Goal: Task Accomplishment & Management: Manage account settings

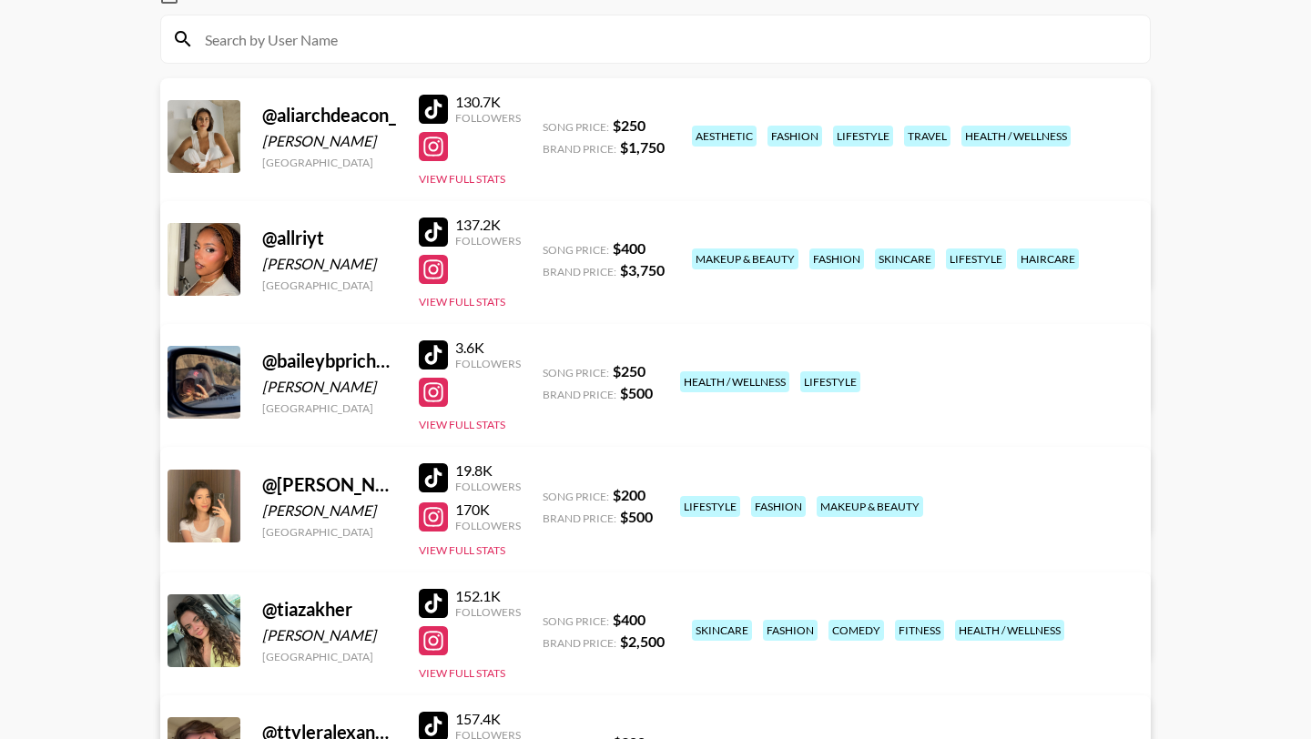
scroll to position [195, 0]
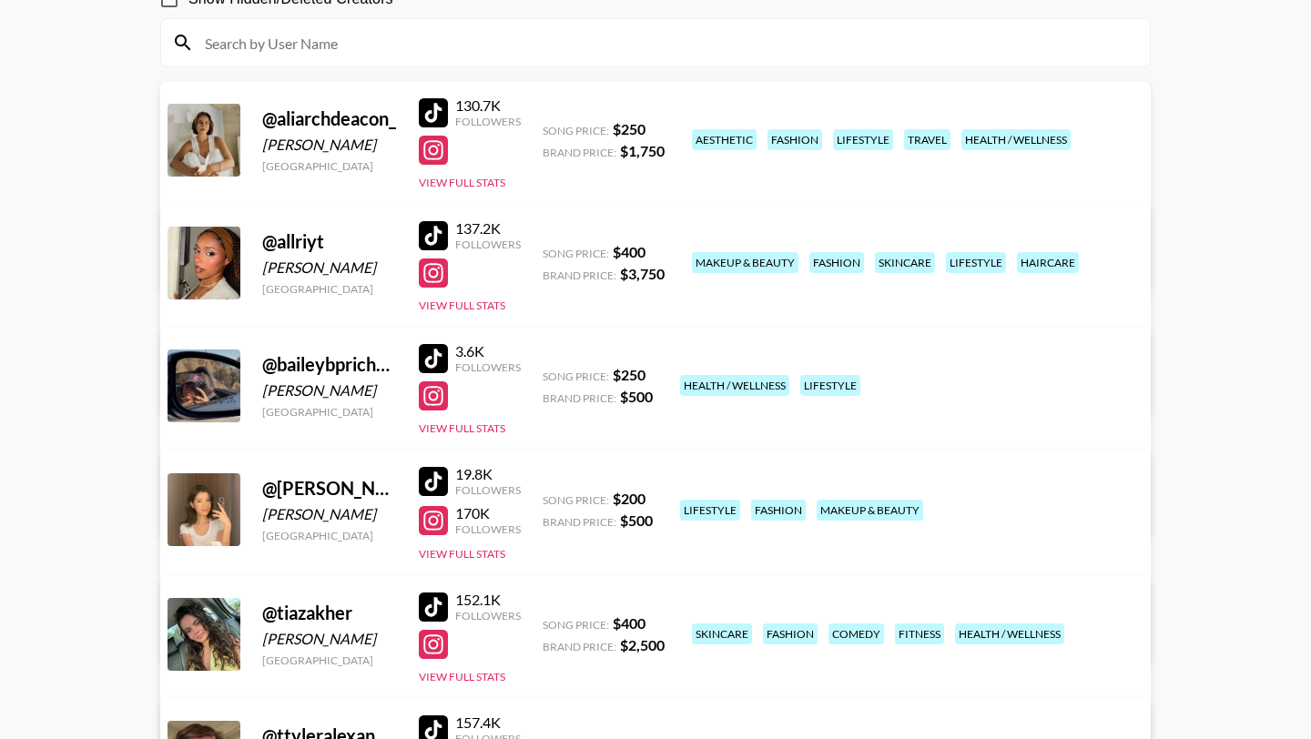
click at [444, 228] on div at bounding box center [433, 235] width 29 height 29
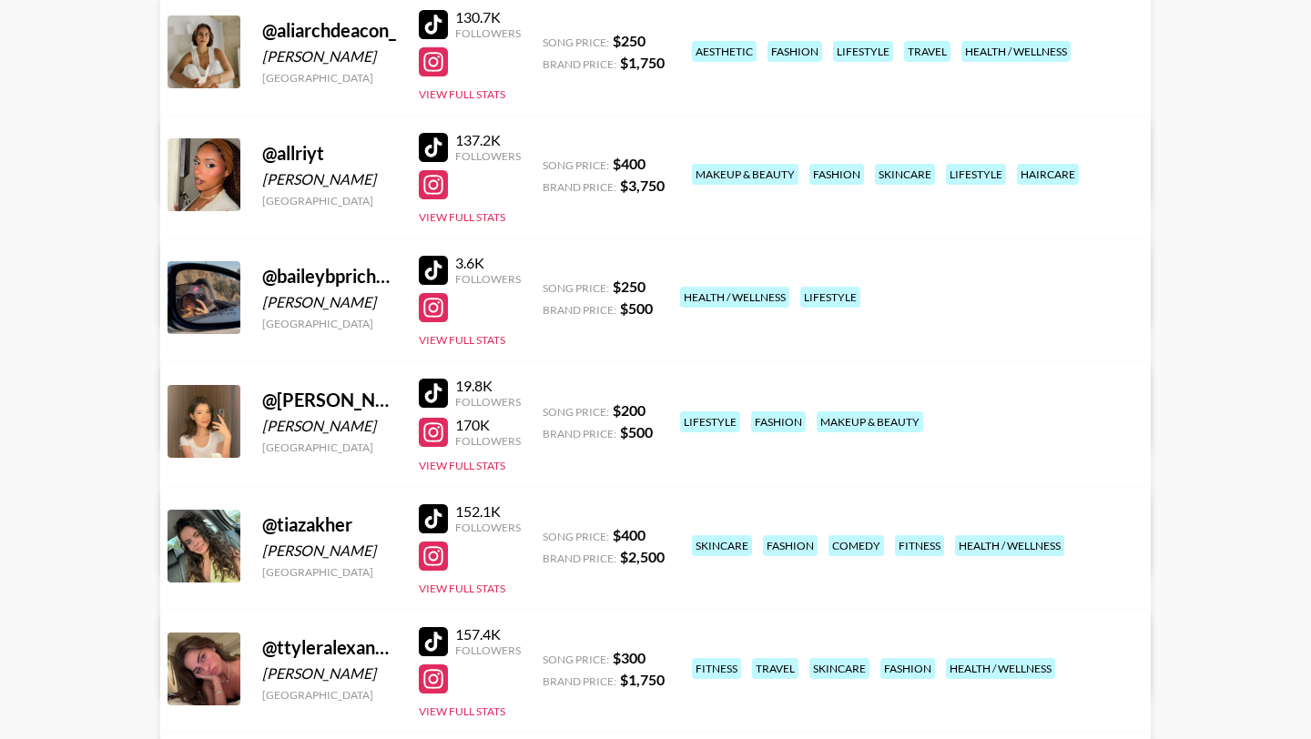
scroll to position [297, 0]
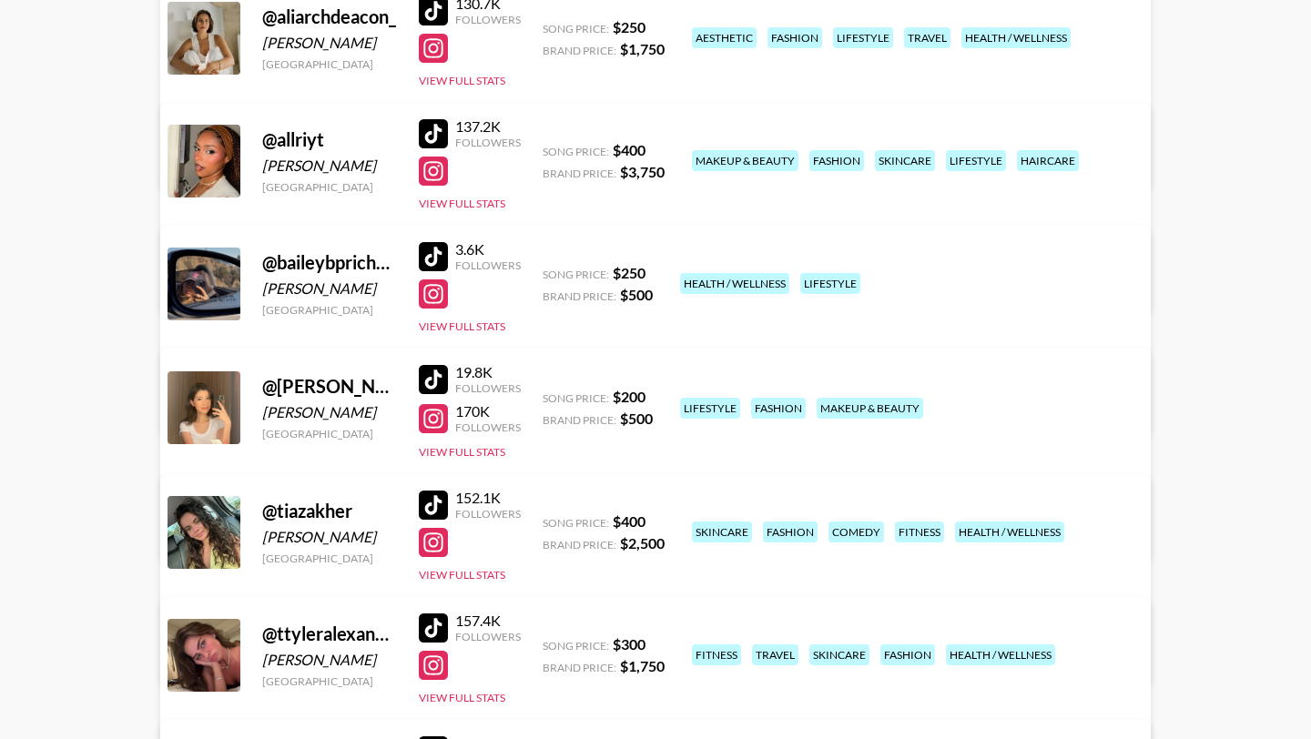
click at [441, 544] on div at bounding box center [433, 542] width 29 height 29
click at [434, 501] on div at bounding box center [433, 505] width 29 height 29
click at [662, 644] on link "View/Edit Details" at bounding box center [427, 653] width 469 height 18
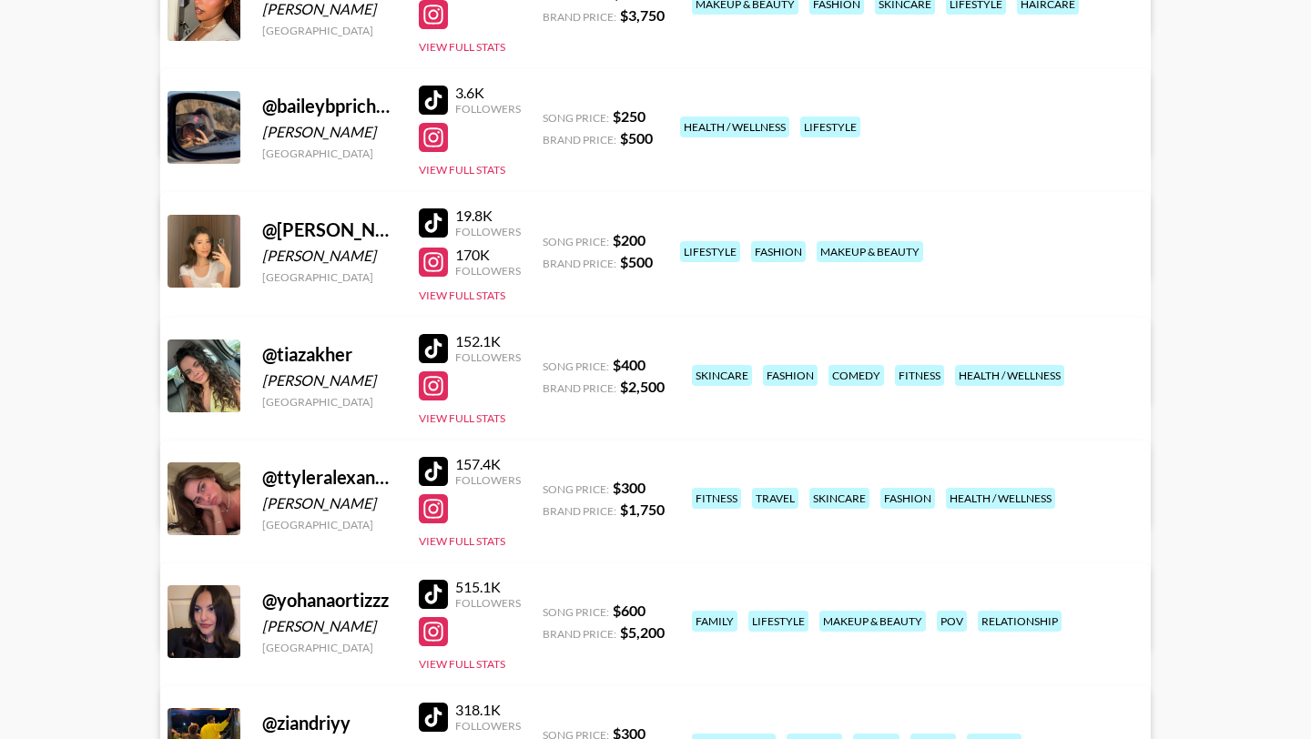
scroll to position [454, 0]
click at [439, 638] on div at bounding box center [433, 630] width 29 height 29
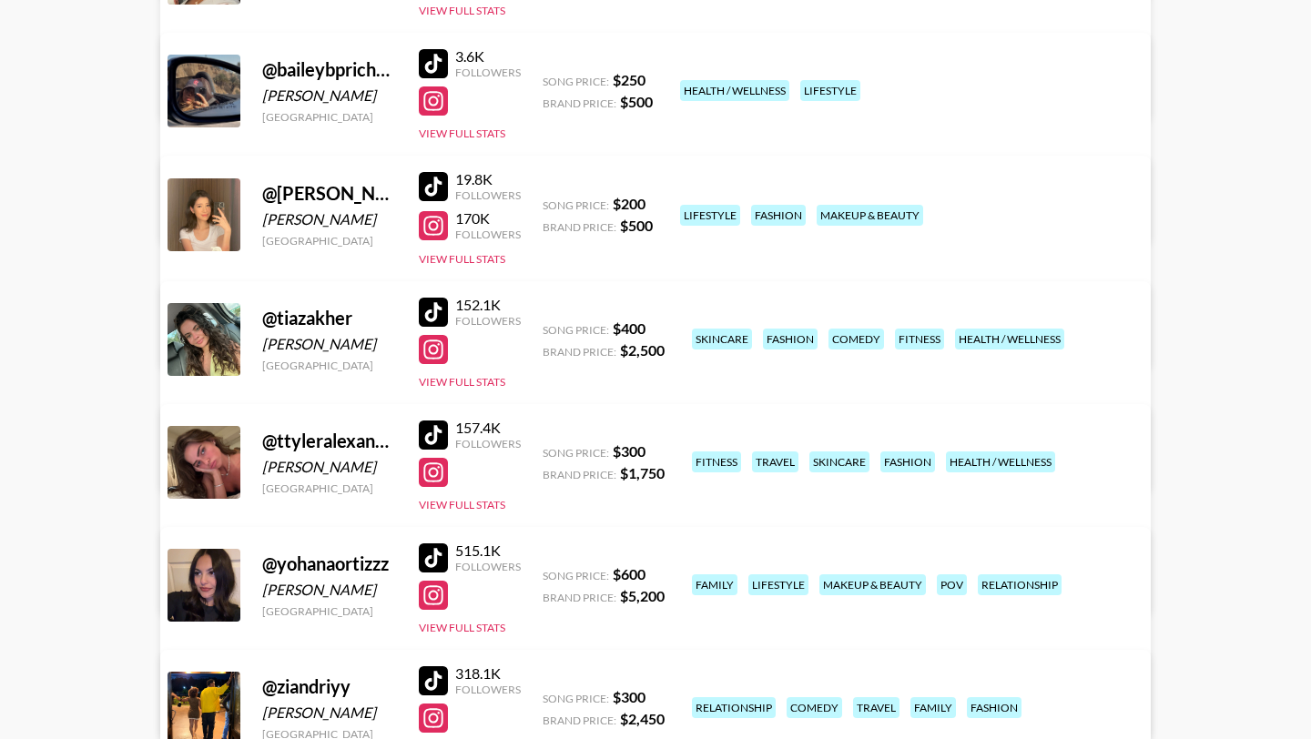
scroll to position [491, 0]
click at [436, 560] on div at bounding box center [433, 557] width 29 height 29
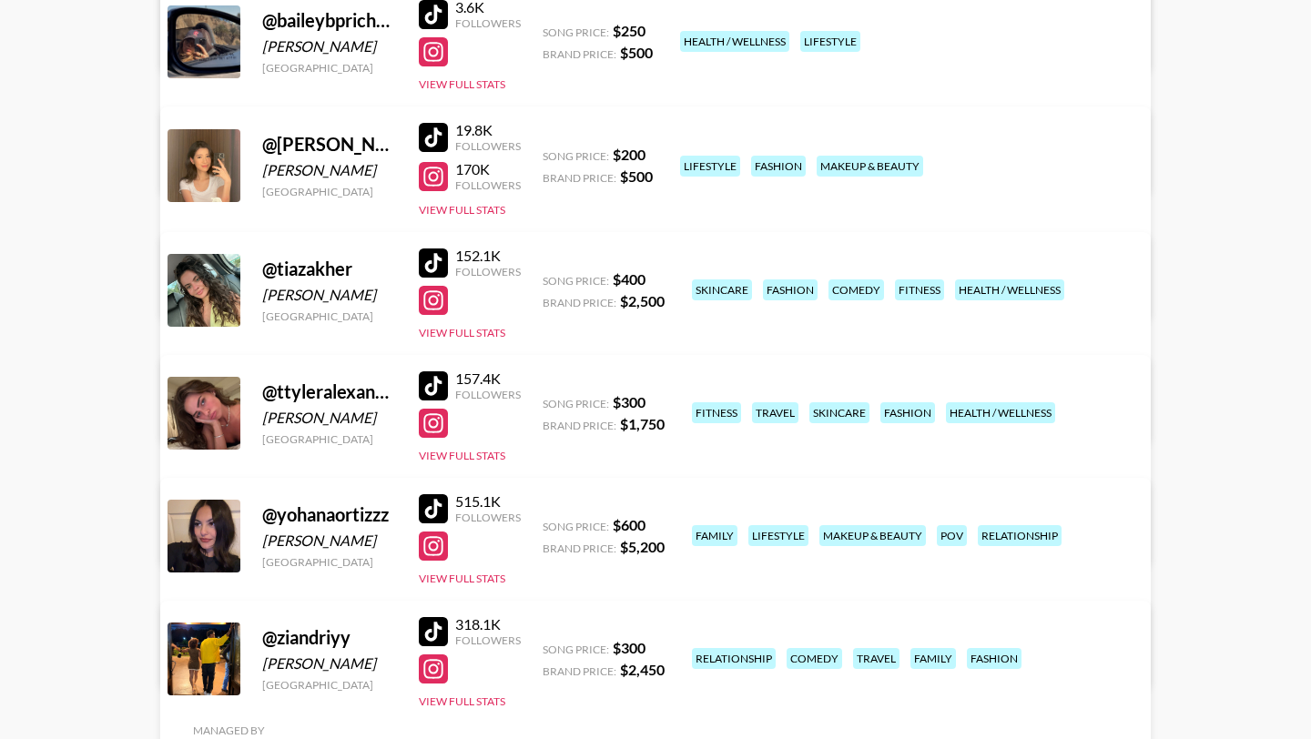
scroll to position [538, 0]
click at [429, 166] on div at bounding box center [433, 177] width 29 height 29
click at [430, 136] on div at bounding box center [433, 138] width 29 height 29
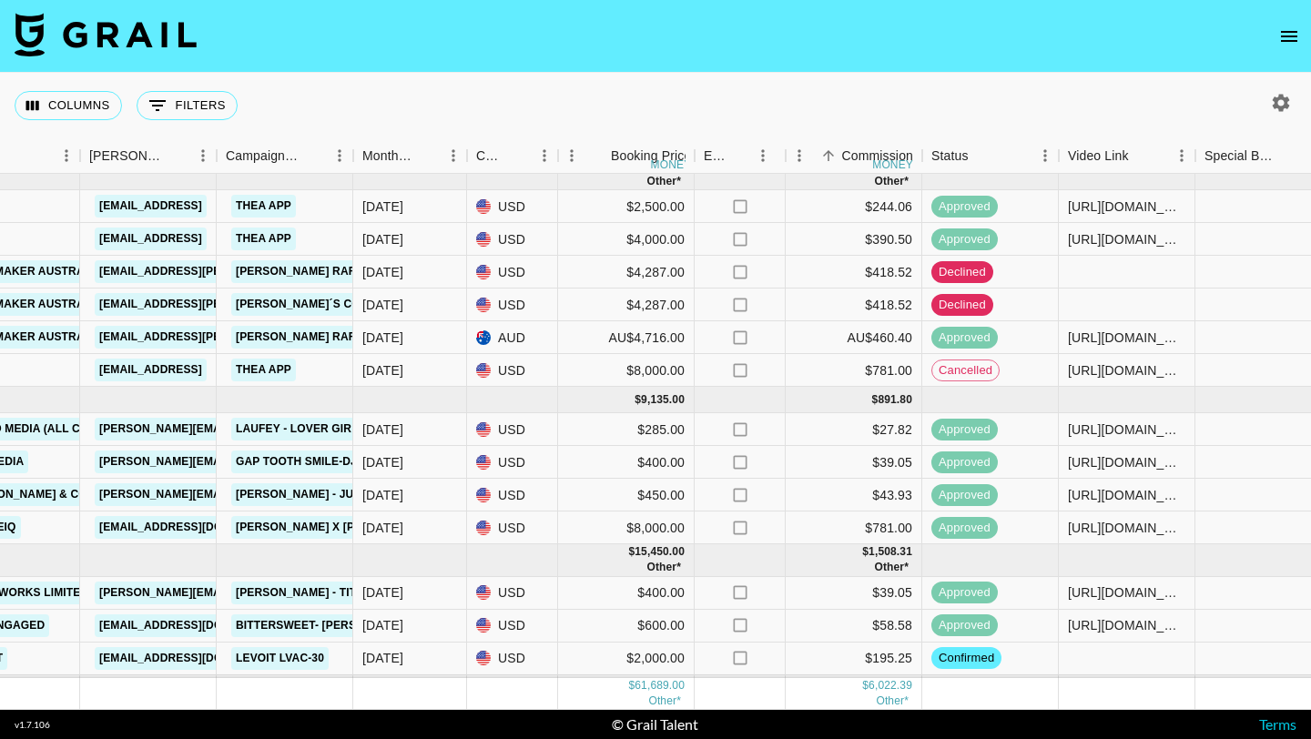
scroll to position [400, 889]
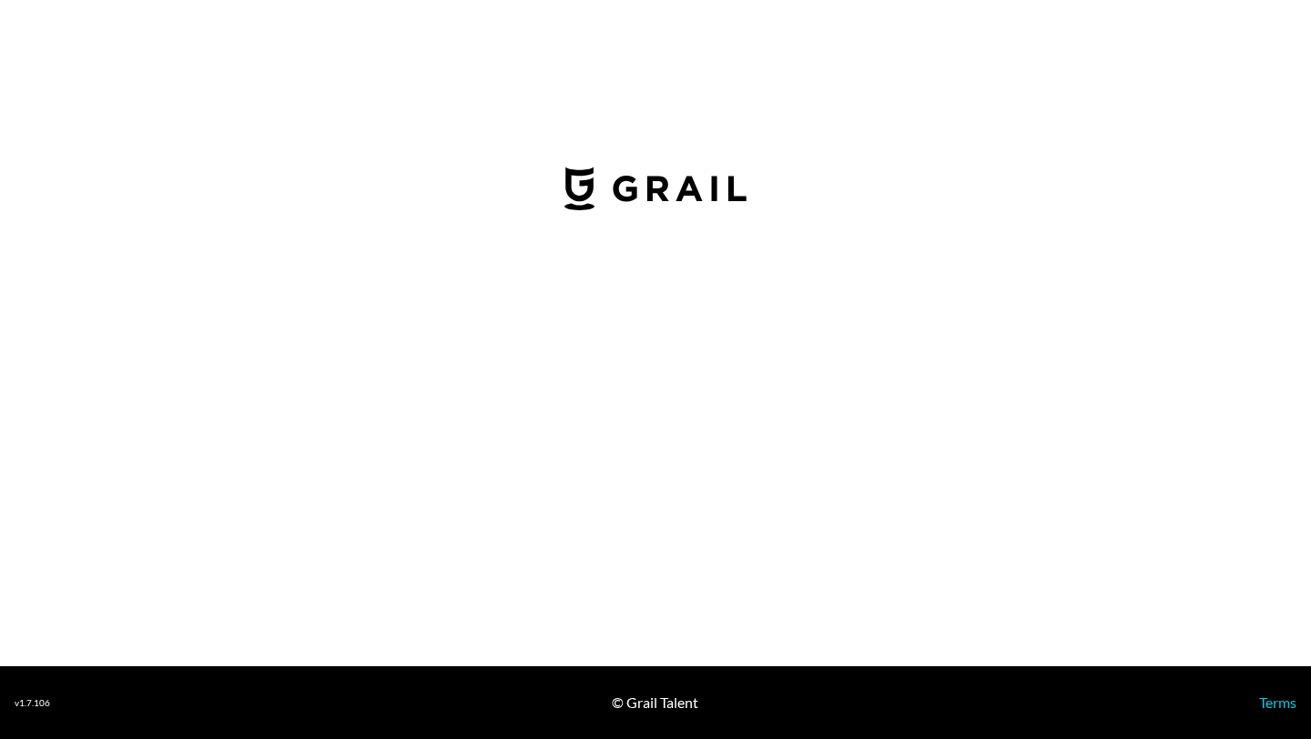
select select "USD"
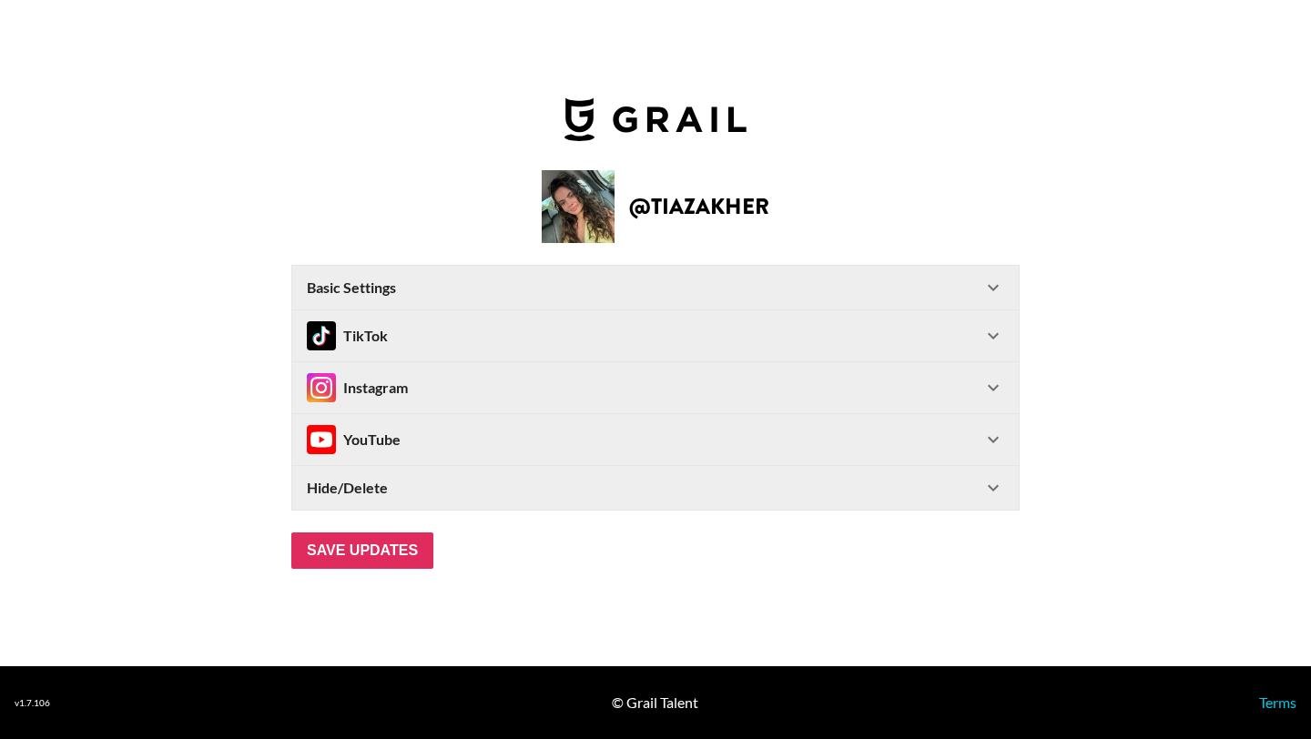
click at [995, 334] on icon at bounding box center [993, 336] width 22 height 22
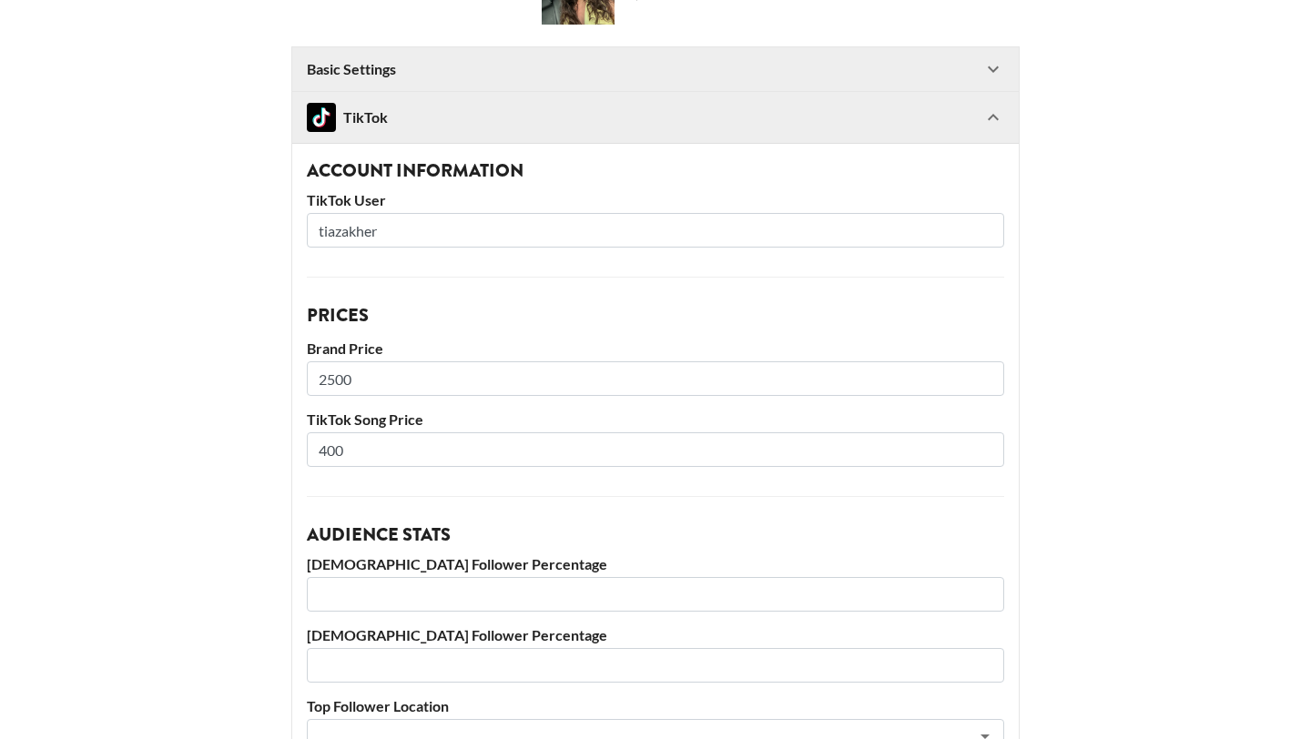
scroll to position [185, 0]
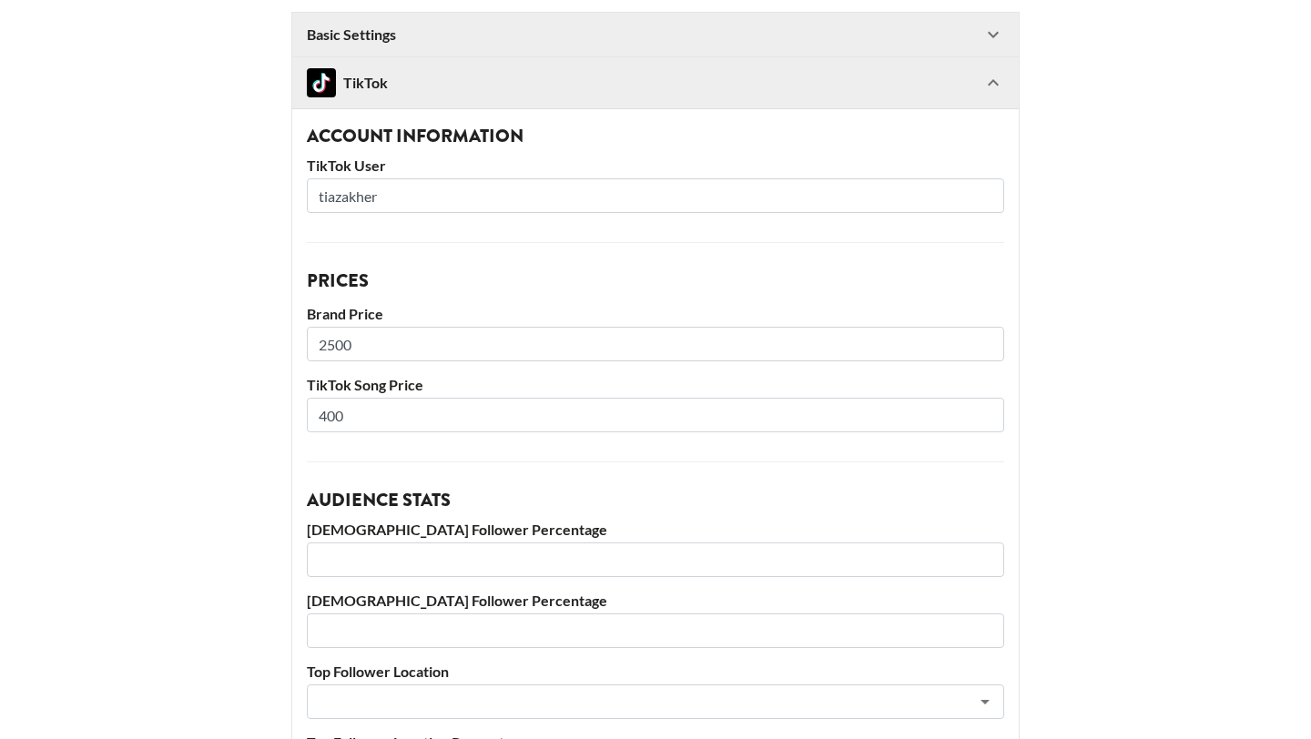
click at [372, 343] on input "2500" at bounding box center [655, 344] width 697 height 35
type input "2800"
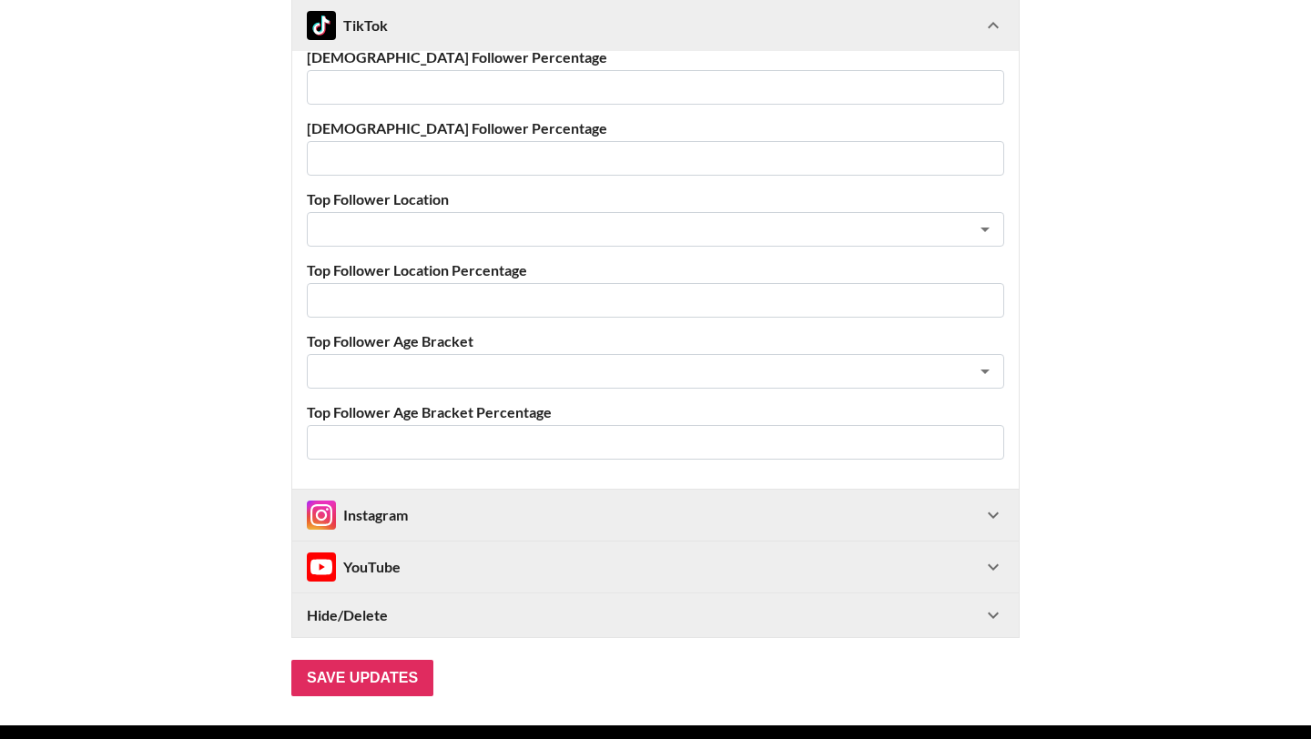
scroll to position [716, 0]
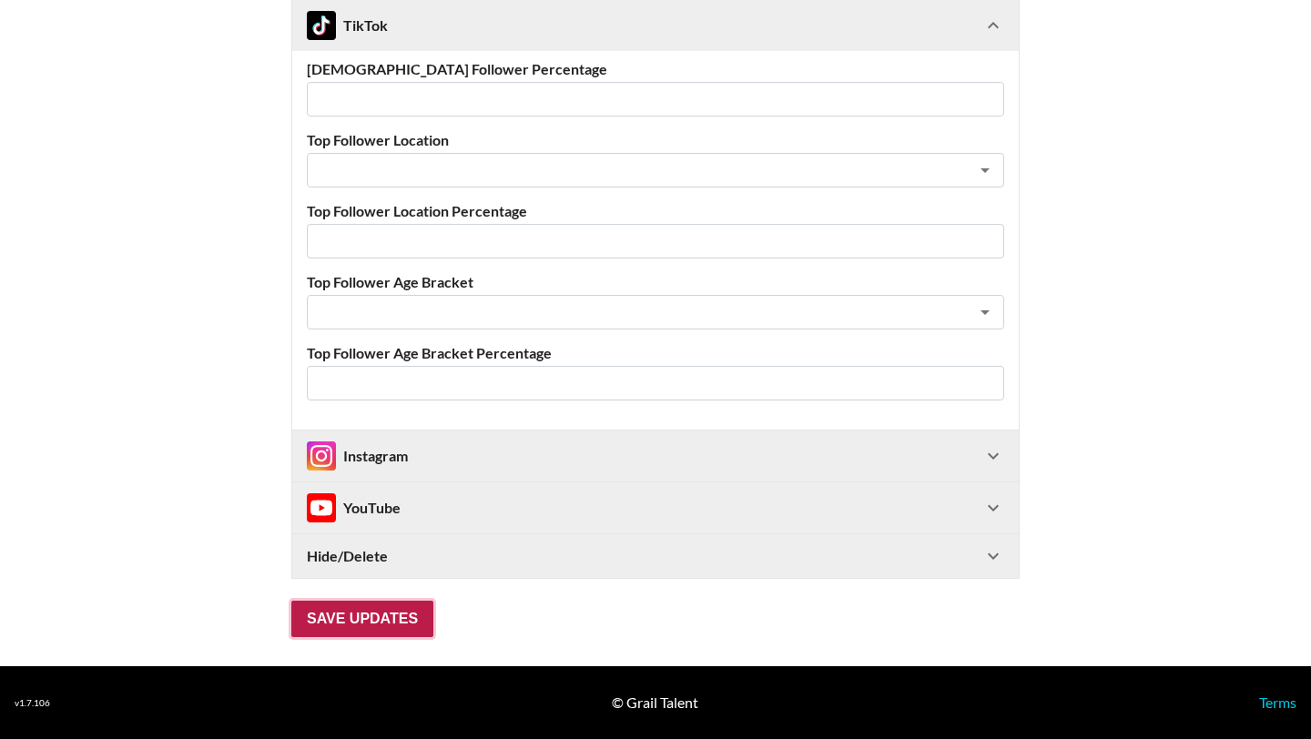
click at [365, 610] on input "Save Updates" at bounding box center [362, 619] width 142 height 36
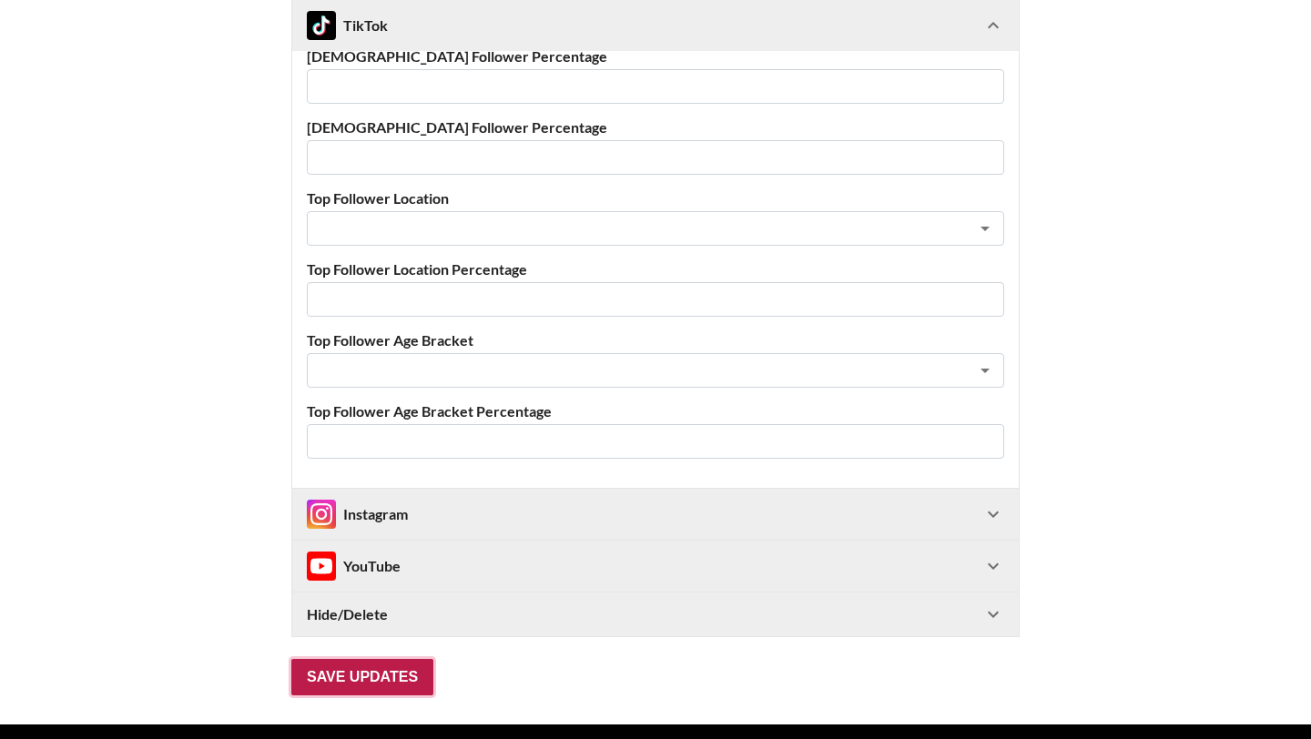
scroll to position [102, 0]
